Goal: Information Seeking & Learning: Learn about a topic

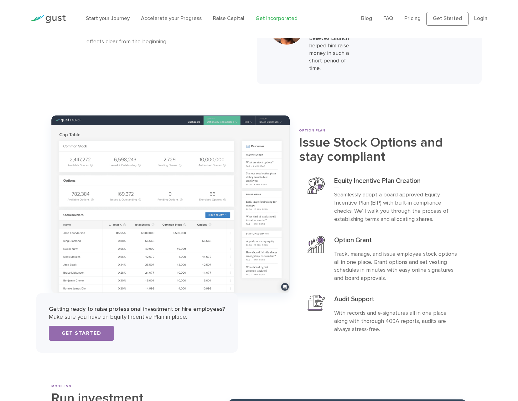
scroll to position [2078, 0]
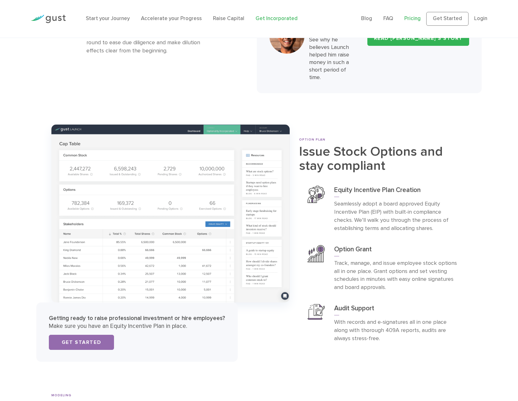
click at [417, 18] on link "Pricing" at bounding box center [413, 18] width 16 height 6
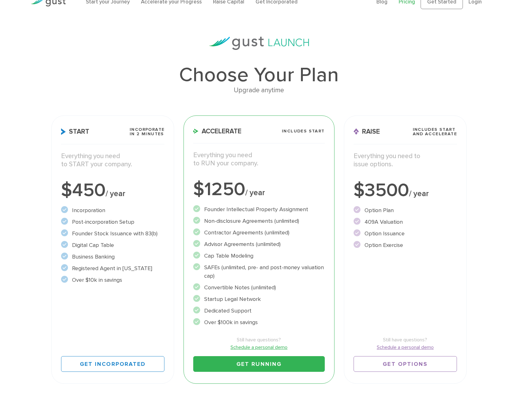
scroll to position [27, 0]
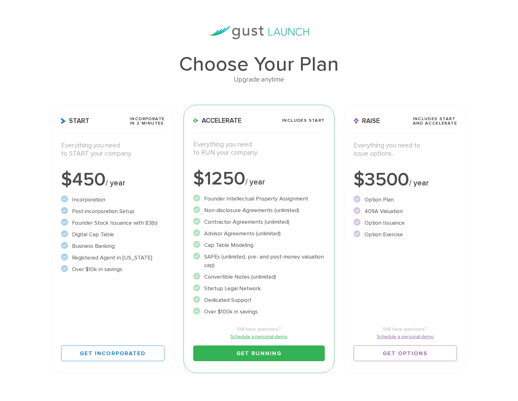
drag, startPoint x: 360, startPoint y: 236, endPoint x: 389, endPoint y: 236, distance: 28.5
click at [389, 236] on li "Option Exercise" at bounding box center [405, 234] width 103 height 8
click at [416, 237] on li "Option Exercise" at bounding box center [405, 234] width 103 height 8
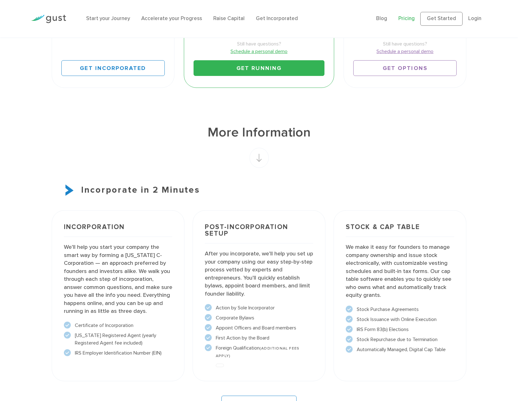
scroll to position [324, 0]
